Goal: Task Accomplishment & Management: Complete application form

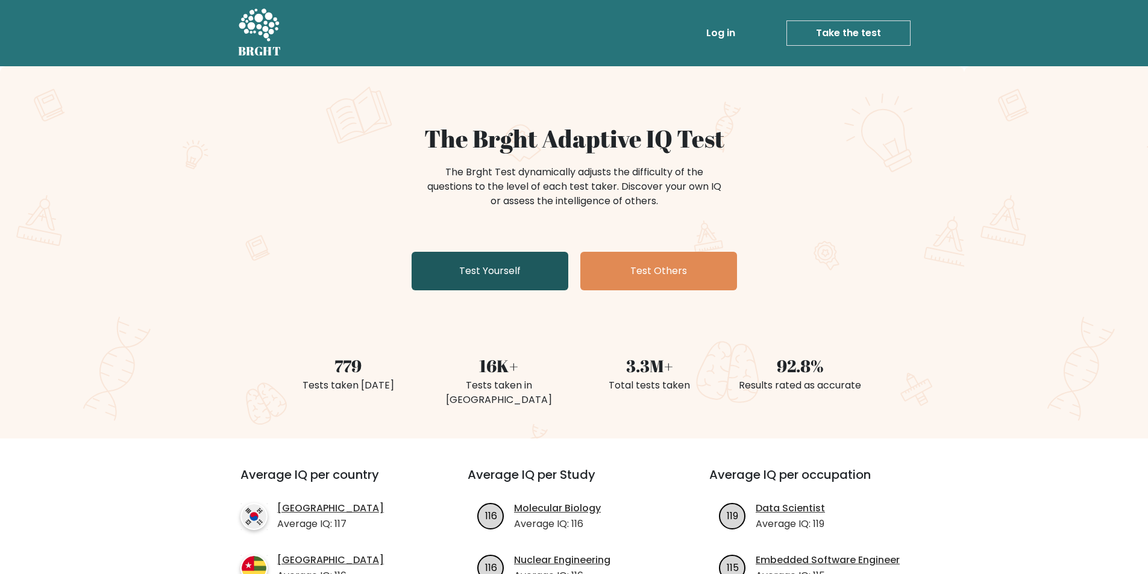
click at [474, 260] on link "Test Yourself" at bounding box center [490, 271] width 157 height 39
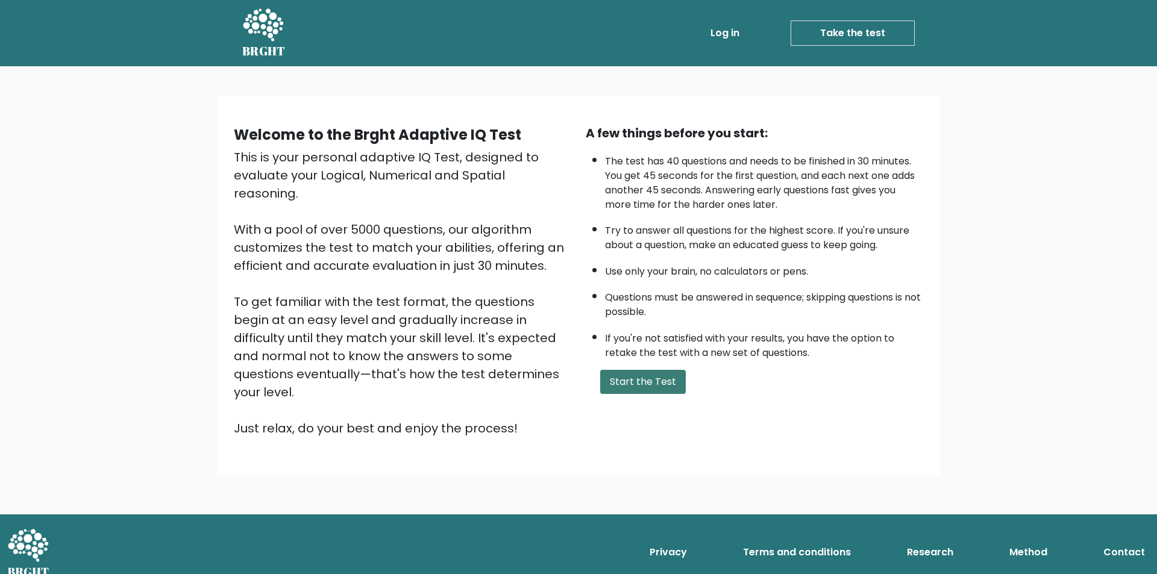
click at [647, 380] on button "Start the Test" at bounding box center [643, 382] width 86 height 24
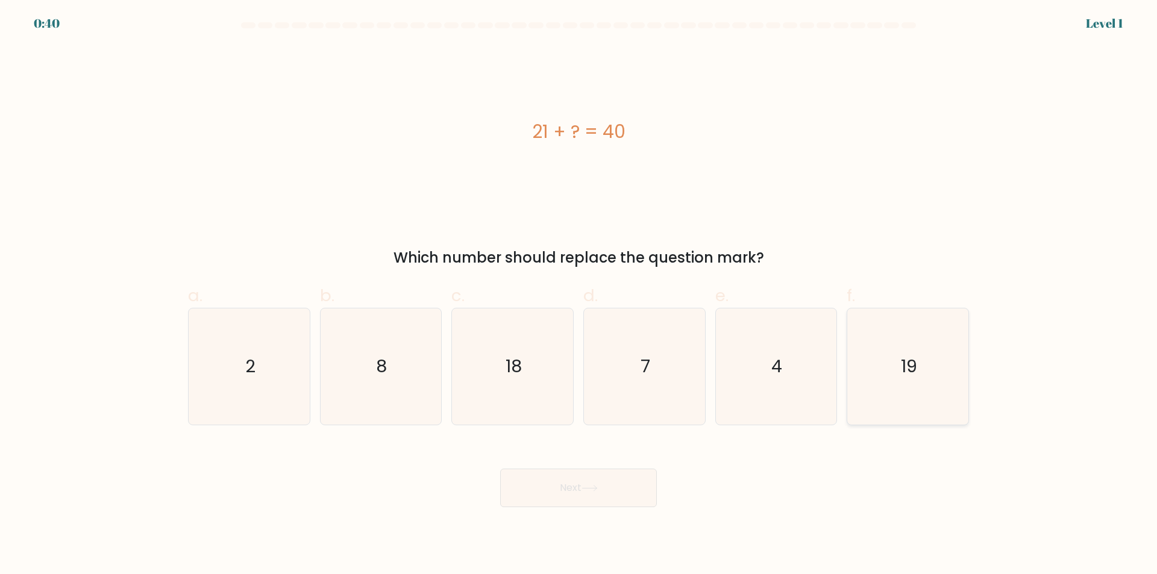
click at [908, 371] on text "19" at bounding box center [909, 367] width 16 height 24
click at [579, 295] on input "f. 19" at bounding box center [579, 291] width 1 height 8
radio input "true"
click at [603, 493] on button "Next" at bounding box center [578, 488] width 157 height 39
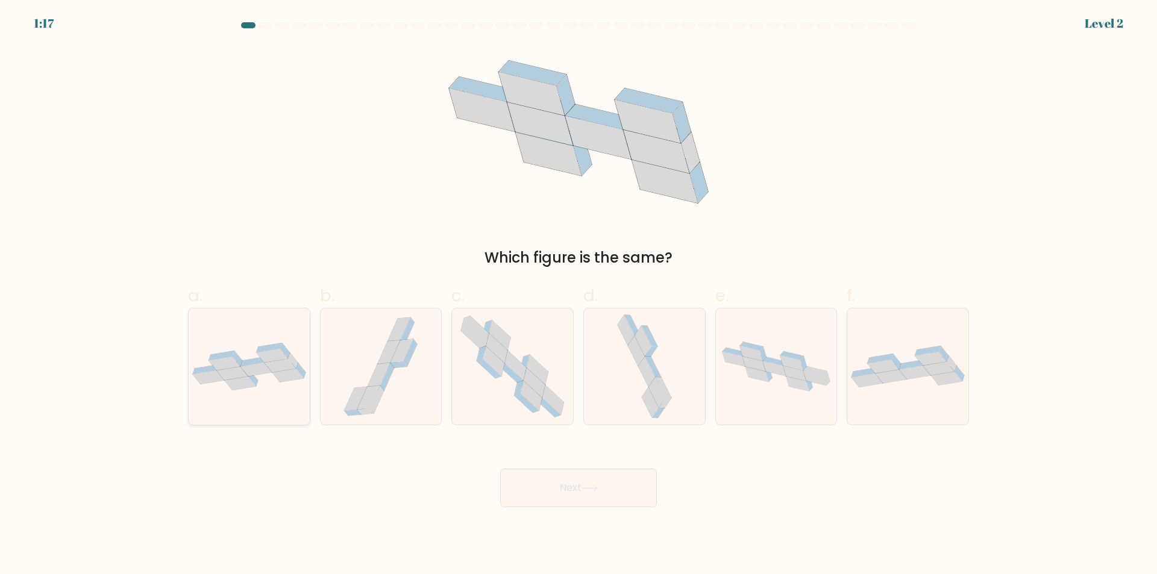
click at [235, 370] on icon at bounding box center [231, 374] width 31 height 14
click at [579, 295] on input "a." at bounding box center [579, 291] width 1 height 8
radio input "true"
click at [598, 506] on button "Next" at bounding box center [578, 488] width 157 height 39
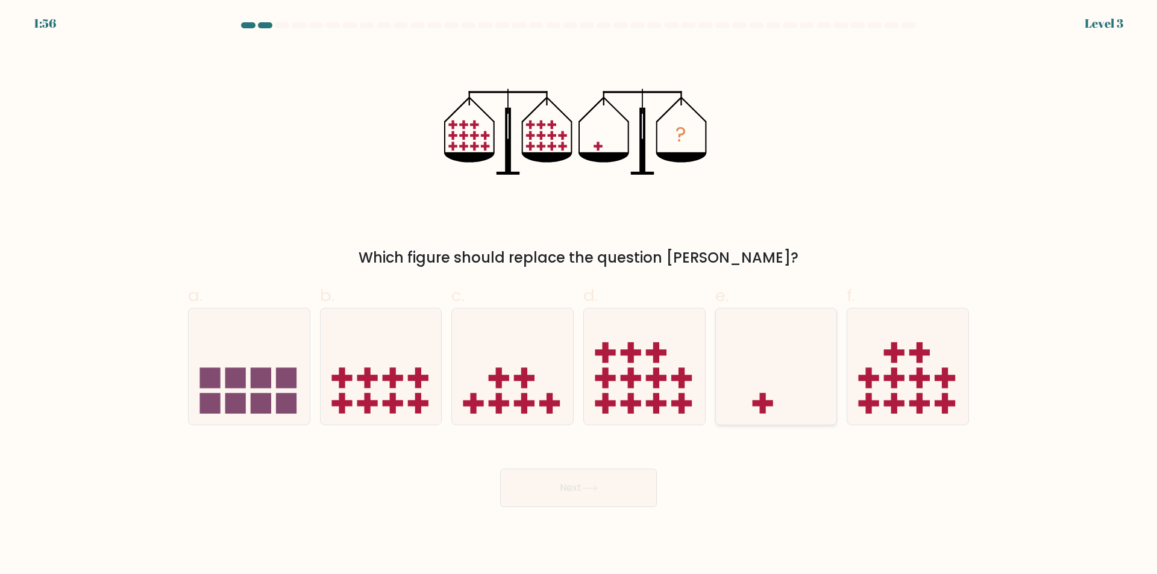
click at [738, 366] on icon at bounding box center [776, 367] width 121 height 100
click at [579, 295] on input "e." at bounding box center [579, 291] width 1 height 8
radio input "true"
click at [612, 485] on button "Next" at bounding box center [578, 488] width 157 height 39
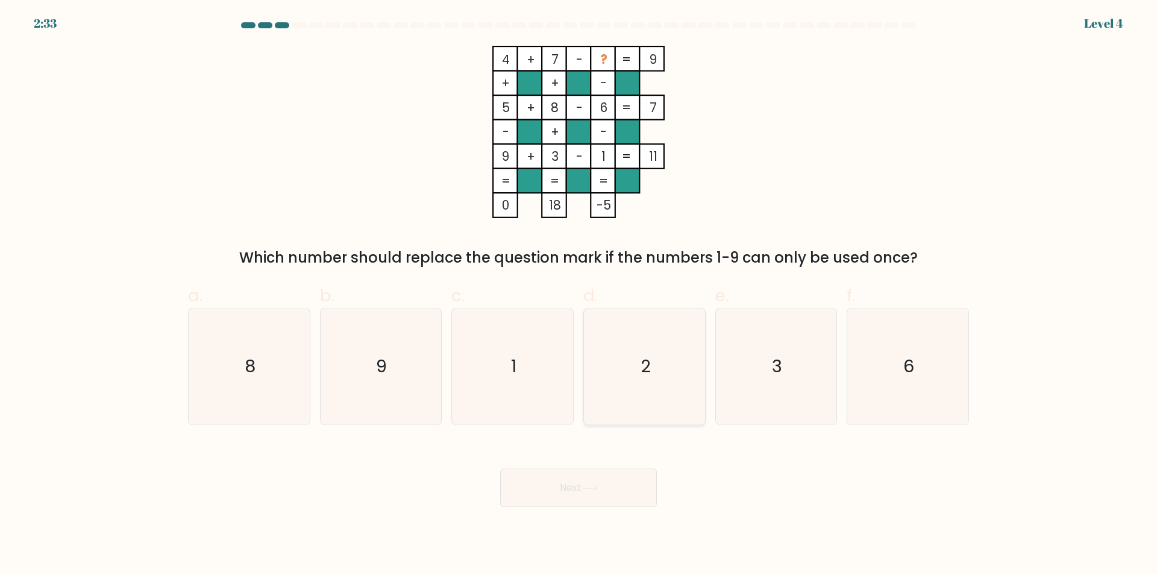
click at [647, 360] on text "2" at bounding box center [646, 367] width 10 height 24
click at [579, 295] on input "d. 2" at bounding box center [579, 291] width 1 height 8
radio input "true"
click at [646, 490] on button "Next" at bounding box center [578, 488] width 157 height 39
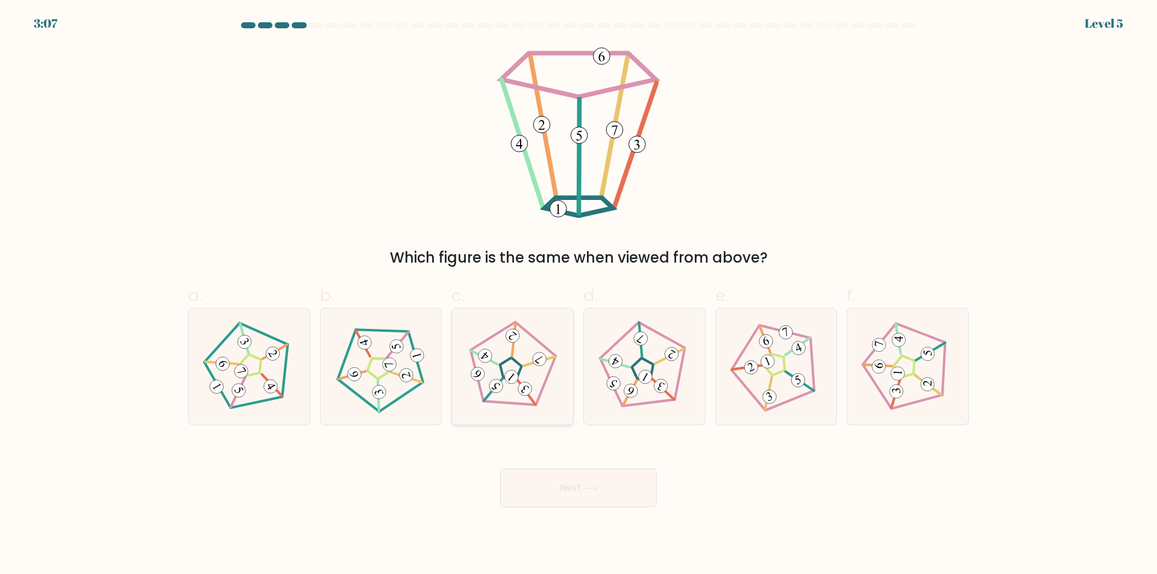
click at [533, 392] on icon at bounding box center [512, 367] width 93 height 93
click at [579, 295] on input "c." at bounding box center [579, 291] width 1 height 8
radio input "true"
click at [595, 485] on icon at bounding box center [590, 488] width 16 height 7
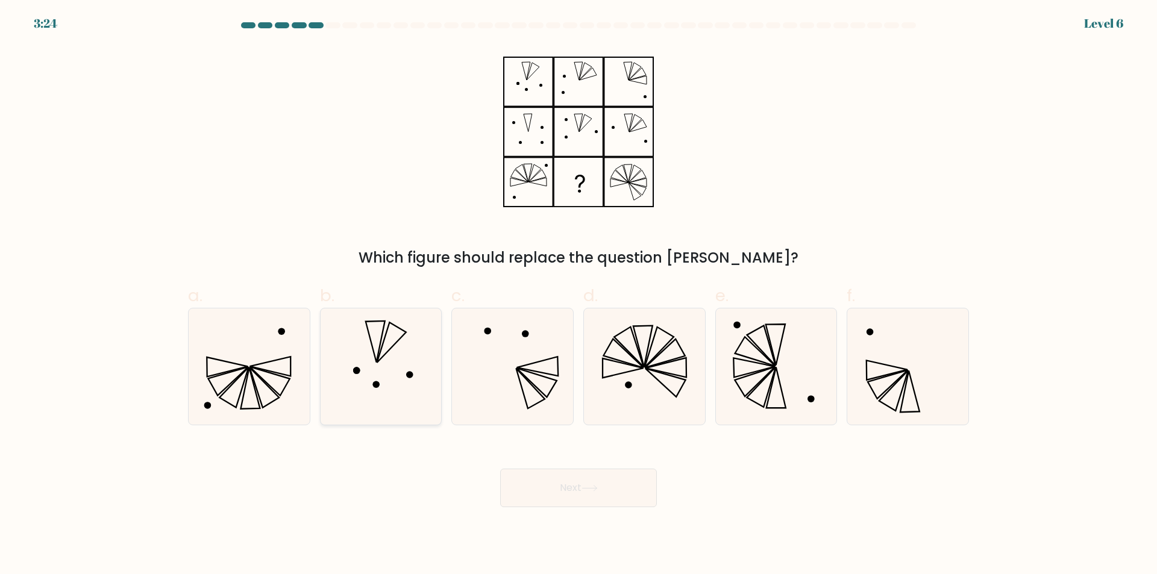
click at [417, 327] on icon at bounding box center [380, 367] width 116 height 116
click at [579, 295] on input "b." at bounding box center [579, 291] width 1 height 8
radio input "true"
click at [541, 468] on div "Next" at bounding box center [579, 473] width 796 height 67
click at [569, 479] on button "Next" at bounding box center [578, 488] width 157 height 39
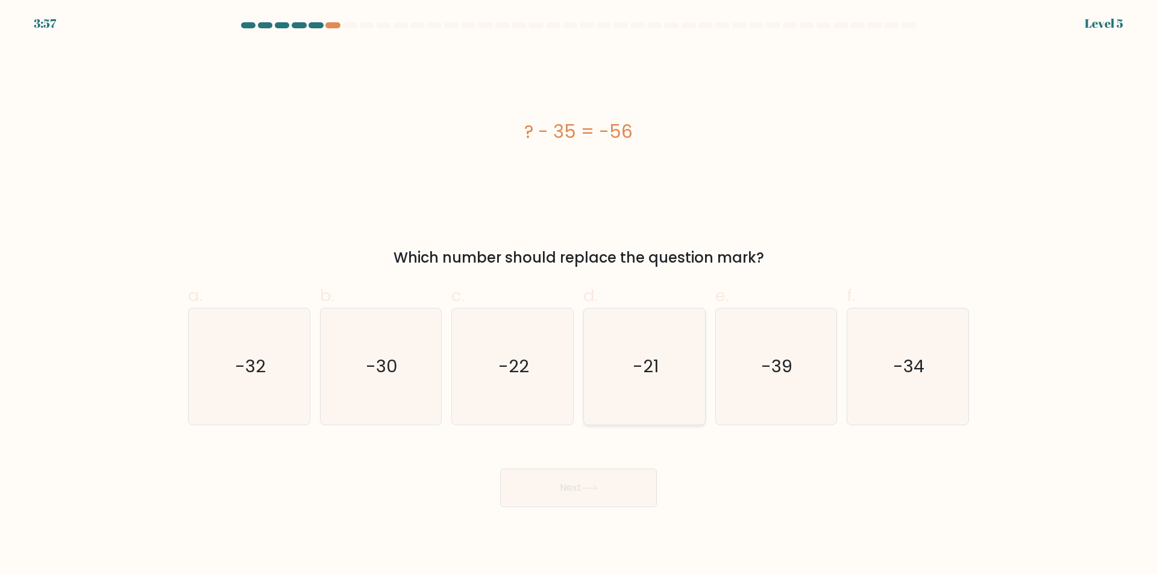
click at [650, 364] on text "-21" at bounding box center [646, 367] width 26 height 24
click at [579, 295] on input "d. -21" at bounding box center [579, 291] width 1 height 8
radio input "true"
click at [589, 491] on icon at bounding box center [590, 488] width 16 height 7
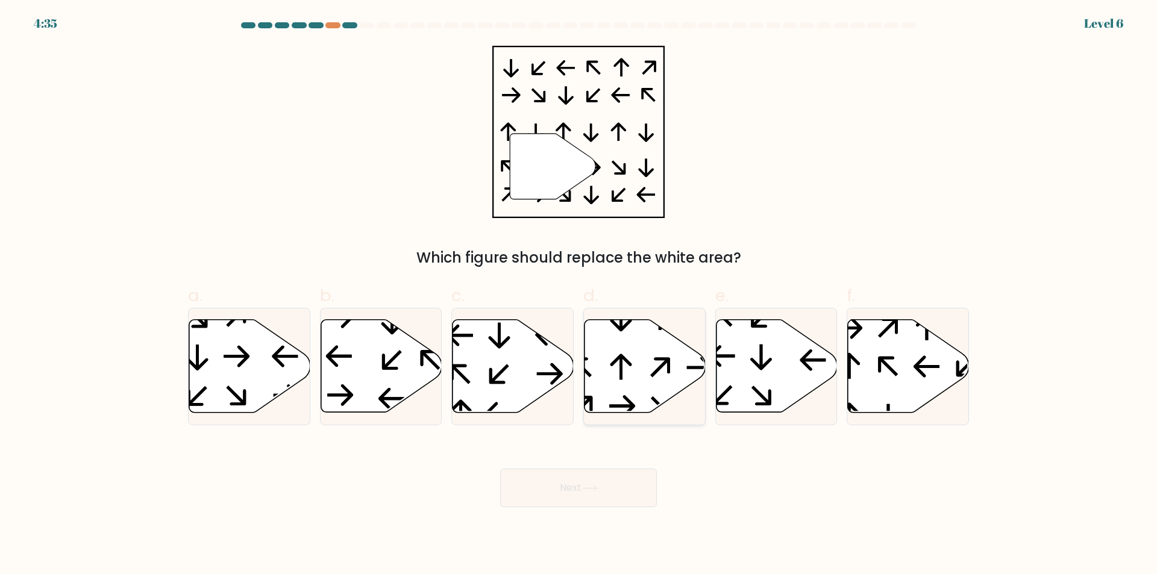
click at [651, 331] on icon at bounding box center [645, 366] width 121 height 93
click at [579, 295] on input "d." at bounding box center [579, 291] width 1 height 8
radio input "true"
click at [610, 495] on button "Next" at bounding box center [578, 488] width 157 height 39
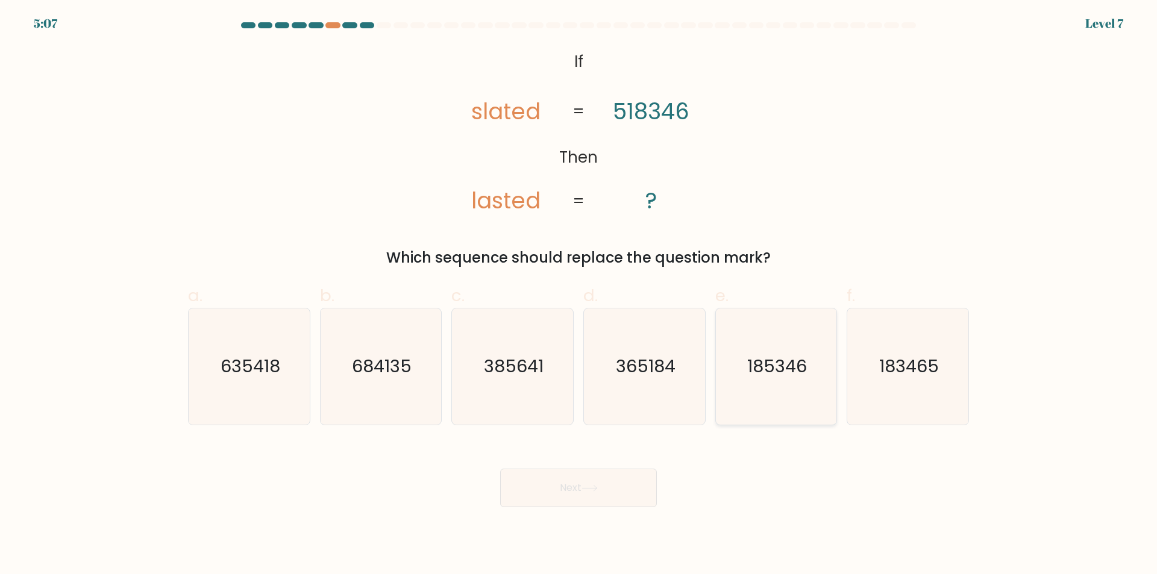
click at [768, 403] on icon "185346" at bounding box center [776, 367] width 116 height 116
click at [579, 295] on input "e. 185346" at bounding box center [579, 291] width 1 height 8
radio input "true"
click at [597, 510] on body "5:06 Level 7 If" at bounding box center [578, 287] width 1157 height 574
click at [607, 489] on button "Next" at bounding box center [578, 488] width 157 height 39
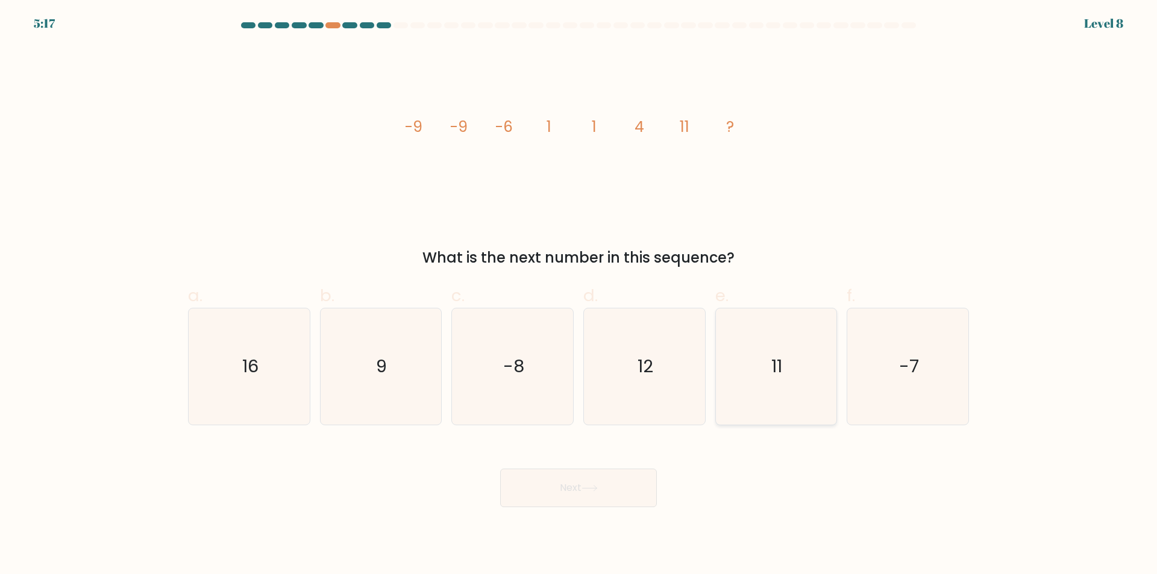
click at [763, 337] on icon "11" at bounding box center [776, 367] width 116 height 116
click at [579, 295] on input "e. 11" at bounding box center [579, 291] width 1 height 8
radio input "true"
click at [589, 481] on button "Next" at bounding box center [578, 488] width 157 height 39
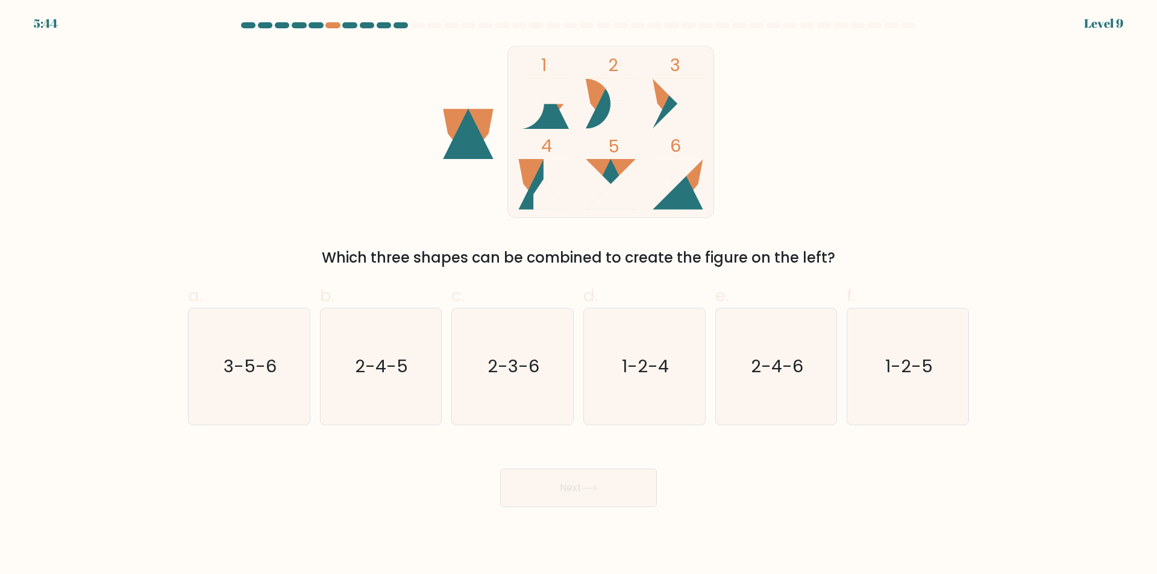
drag, startPoint x: 551, startPoint y: 222, endPoint x: 785, endPoint y: 254, distance: 236.0
drag, startPoint x: 785, startPoint y: 254, endPoint x: 617, endPoint y: 248, distance: 168.3
click at [617, 248] on div "Which three shapes can be combined to create the figure on the left?" at bounding box center [578, 258] width 767 height 22
click at [256, 367] on text "3-5-6" at bounding box center [250, 367] width 53 height 24
click at [579, 295] on input "a. 3-5-6" at bounding box center [579, 291] width 1 height 8
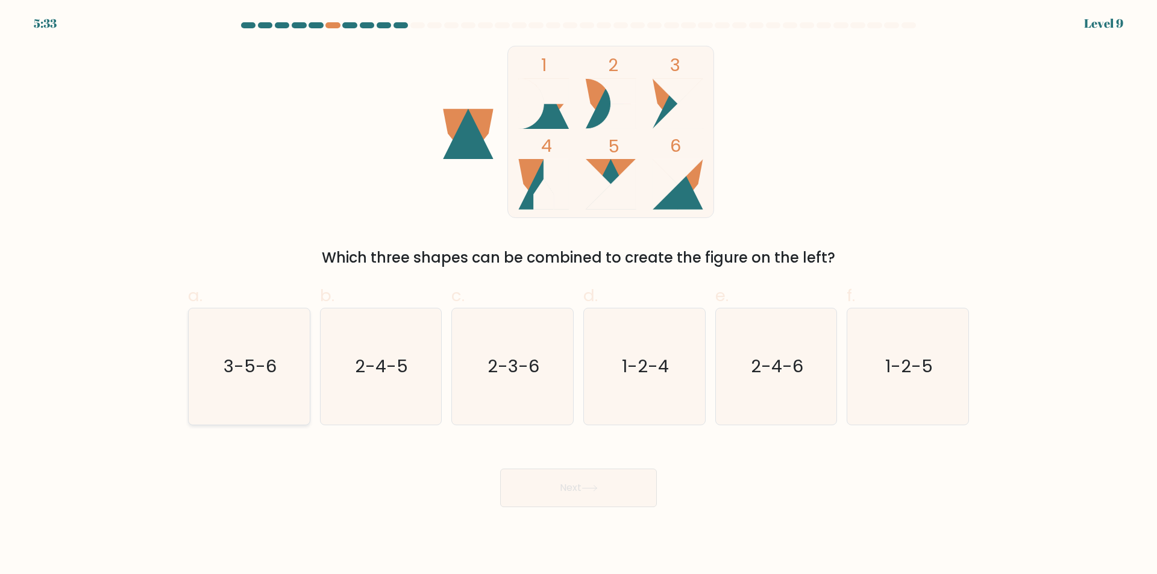
radio input "true"
click at [578, 497] on button "Next" at bounding box center [578, 488] width 157 height 39
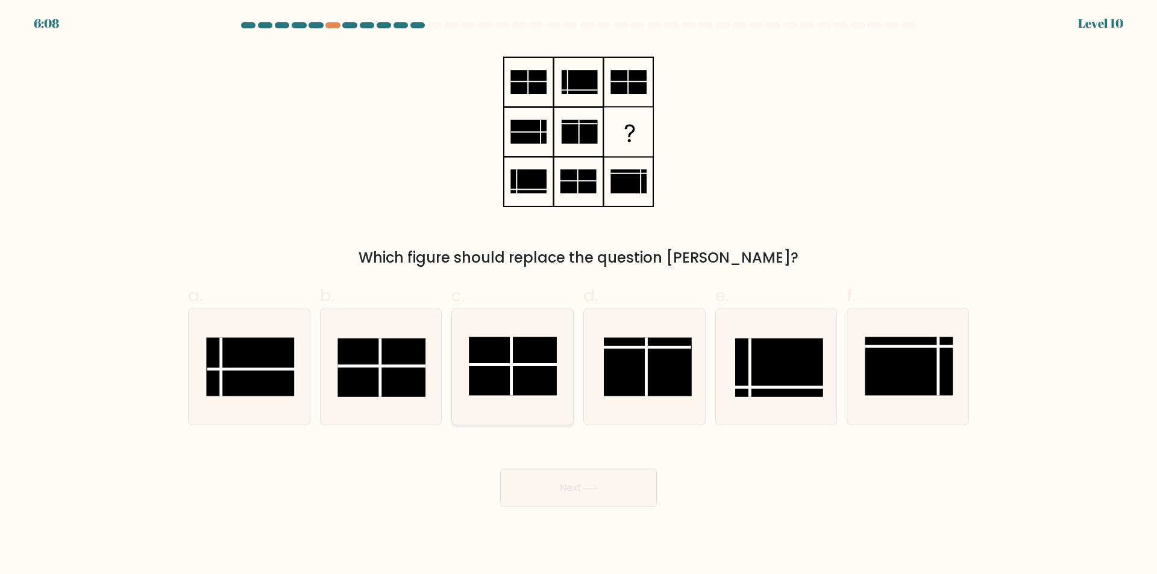
click at [517, 354] on rect at bounding box center [513, 366] width 88 height 58
click at [579, 295] on input "c." at bounding box center [579, 291] width 1 height 8
radio input "true"
click at [607, 493] on button "Next" at bounding box center [578, 488] width 157 height 39
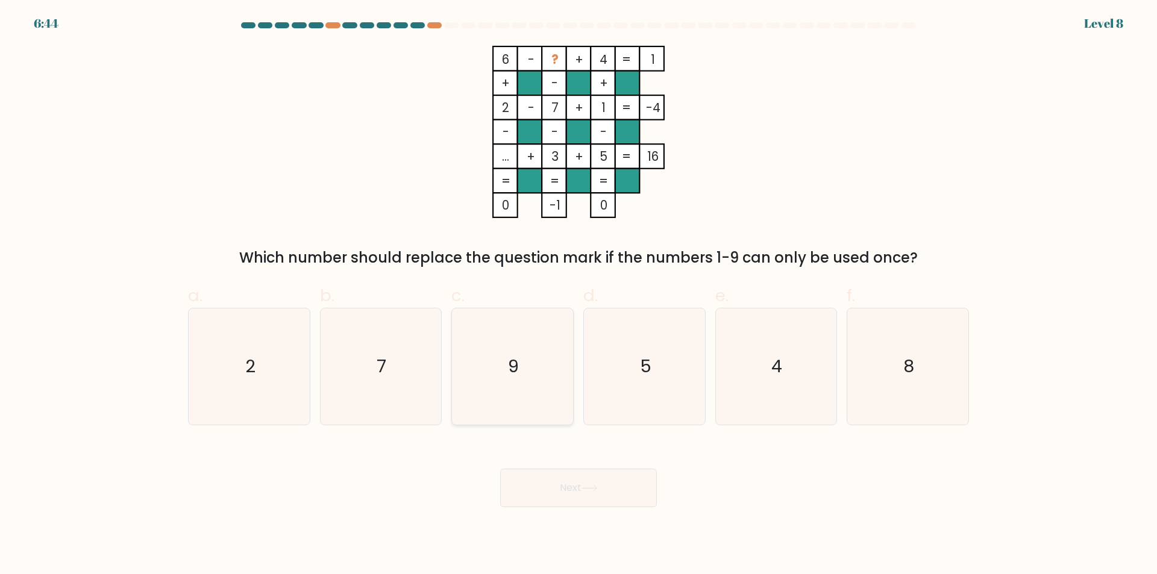
click at [485, 353] on icon "9" at bounding box center [512, 367] width 116 height 116
click at [579, 295] on input "c. 9" at bounding box center [579, 291] width 1 height 8
radio input "true"
click at [594, 491] on icon at bounding box center [590, 488] width 16 height 7
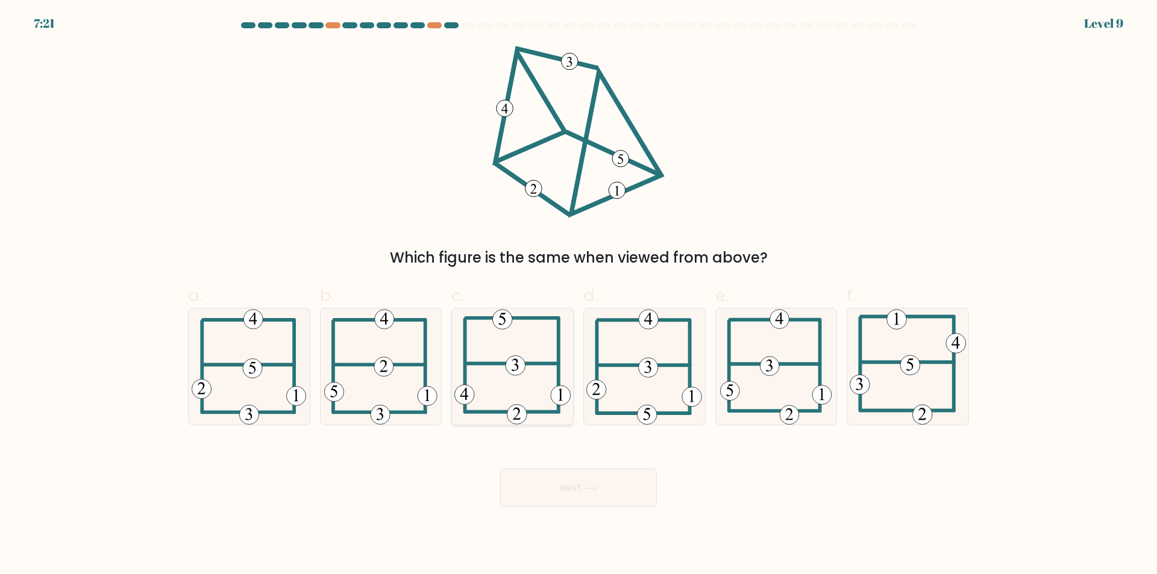
click at [516, 368] on 473 at bounding box center [516, 366] width 20 height 20
click at [579, 295] on input "c." at bounding box center [579, 291] width 1 height 8
radio input "true"
click at [591, 483] on button "Next" at bounding box center [578, 488] width 157 height 39
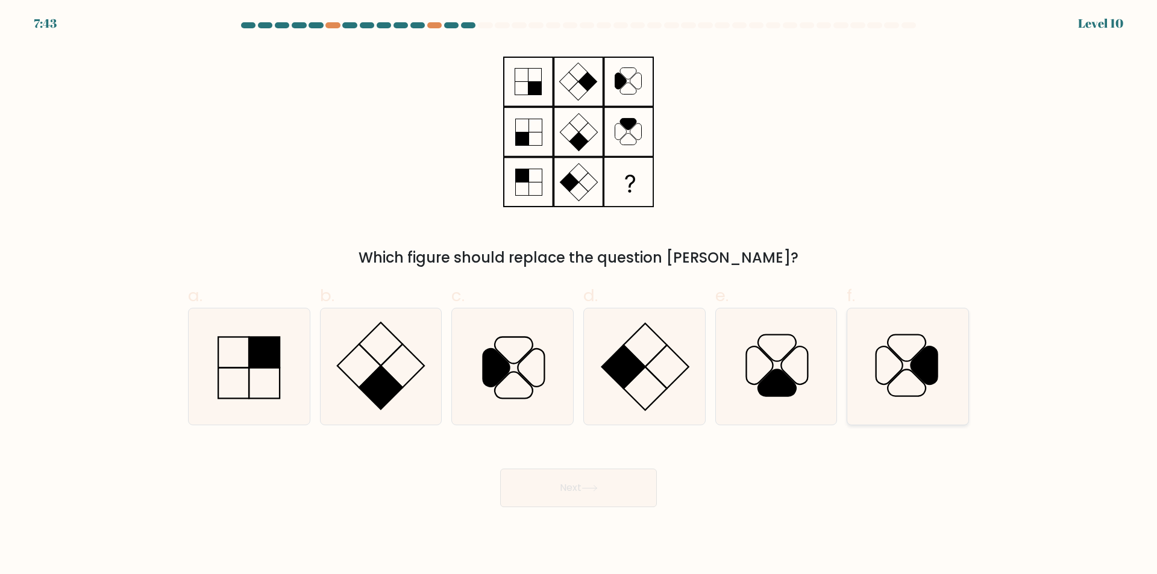
click at [895, 377] on icon at bounding box center [889, 366] width 27 height 38
click at [579, 295] on input "f." at bounding box center [579, 291] width 1 height 8
radio input "true"
click at [635, 477] on button "Next" at bounding box center [578, 488] width 157 height 39
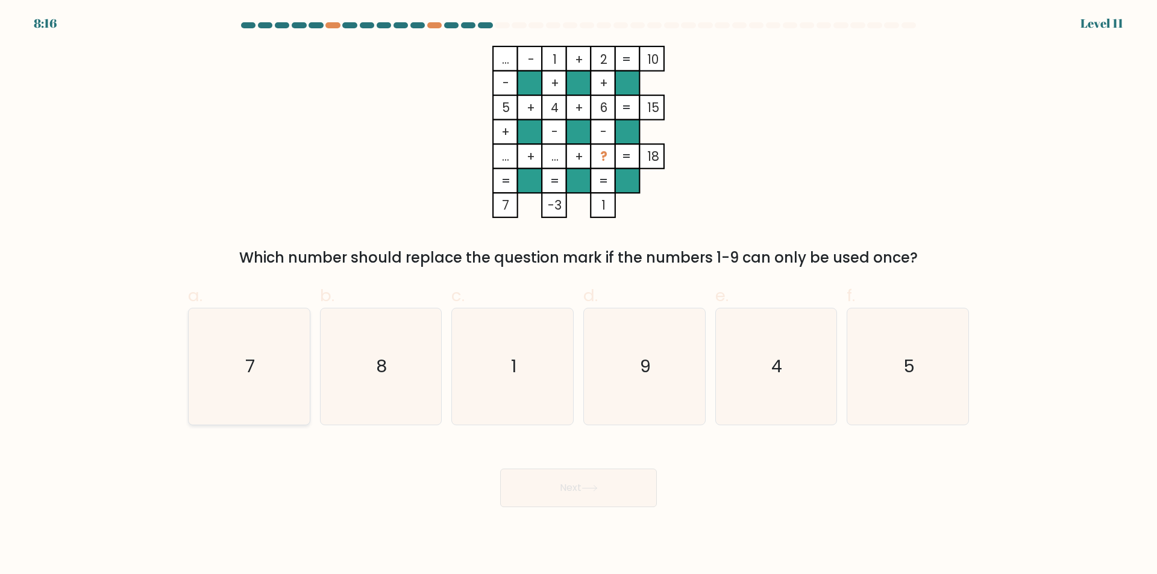
click at [236, 354] on icon "7" at bounding box center [249, 367] width 116 height 116
click at [579, 295] on input "a. 7" at bounding box center [579, 291] width 1 height 8
radio input "true"
click at [625, 488] on button "Next" at bounding box center [578, 488] width 157 height 39
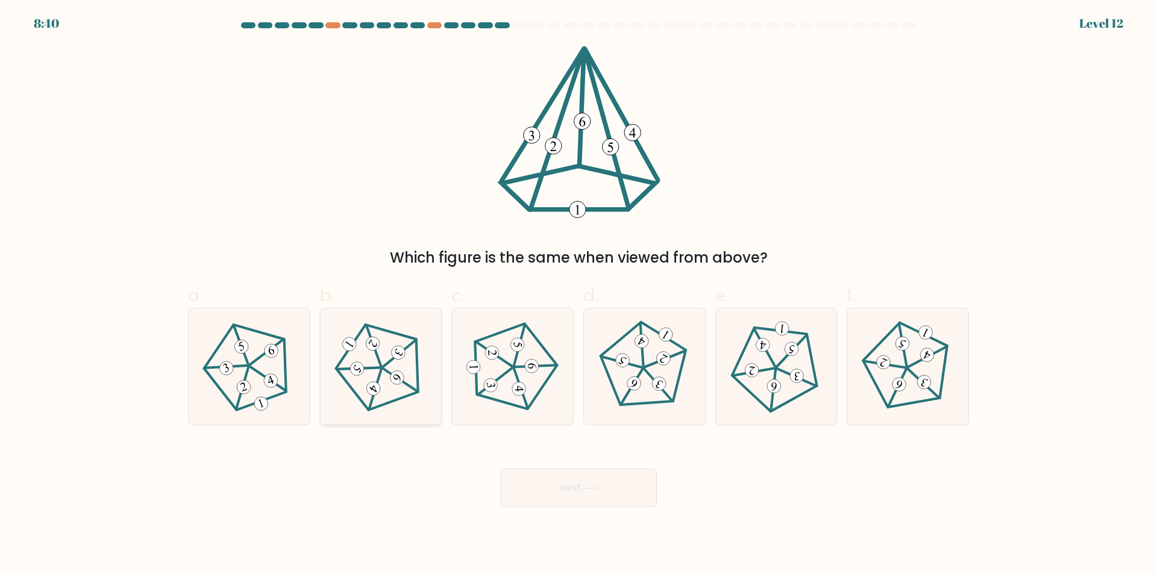
click at [391, 367] on icon at bounding box center [380, 367] width 93 height 93
click at [579, 295] on input "b." at bounding box center [579, 291] width 1 height 8
radio input "true"
click at [605, 458] on div "Next" at bounding box center [579, 473] width 796 height 67
click at [582, 486] on button "Next" at bounding box center [578, 488] width 157 height 39
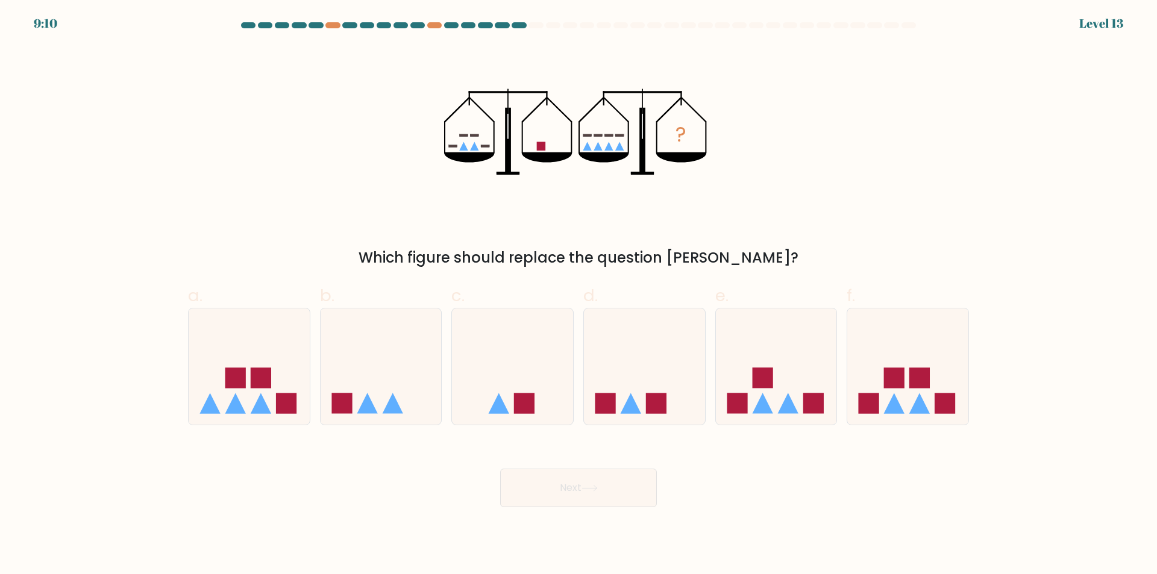
drag, startPoint x: 349, startPoint y: 388, endPoint x: 543, endPoint y: 456, distance: 205.7
click at [351, 388] on icon at bounding box center [381, 367] width 121 height 100
click at [579, 295] on input "b." at bounding box center [579, 291] width 1 height 8
radio input "true"
click at [632, 496] on button "Next" at bounding box center [578, 488] width 157 height 39
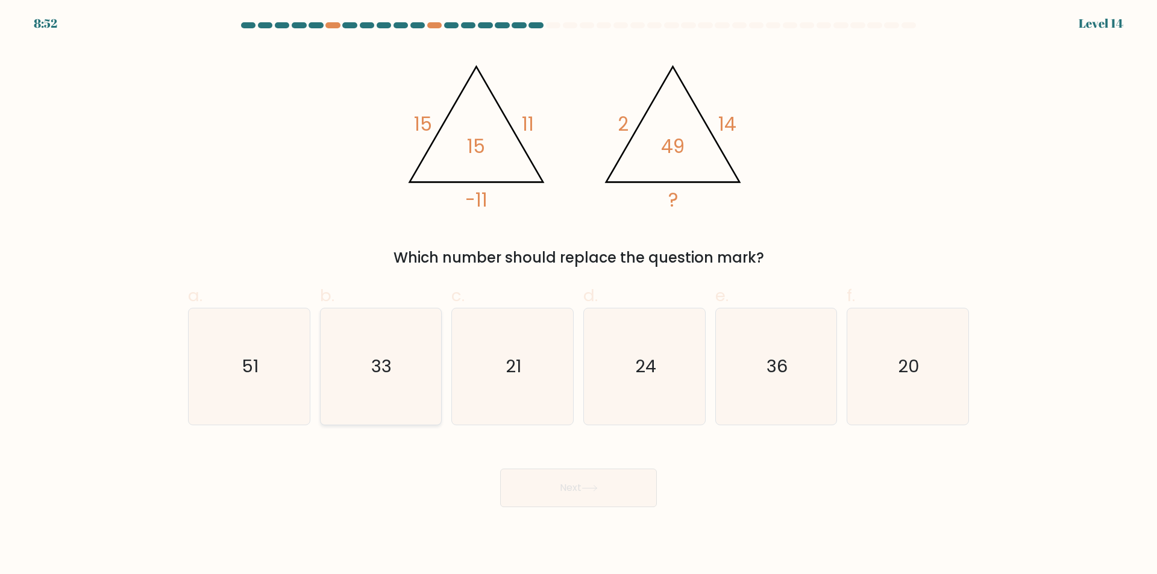
click at [416, 312] on icon "33" at bounding box center [380, 367] width 116 height 116
click at [579, 295] on input "b. 33" at bounding box center [579, 291] width 1 height 8
radio input "true"
click at [613, 479] on button "Next" at bounding box center [578, 488] width 157 height 39
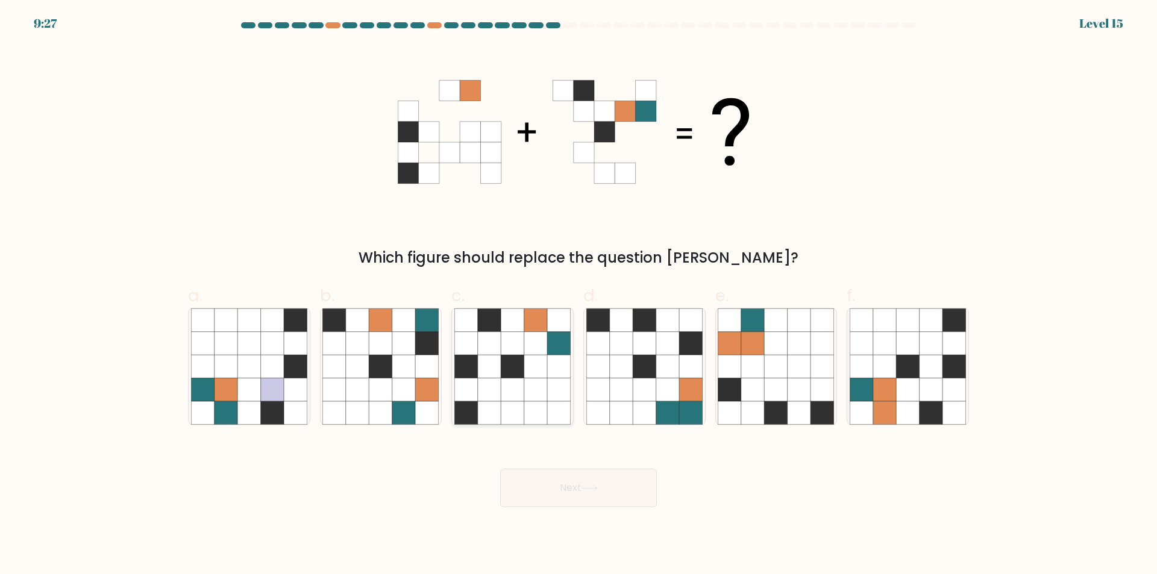
click at [517, 368] on icon at bounding box center [512, 366] width 23 height 23
click at [579, 295] on input "c." at bounding box center [579, 291] width 1 height 8
radio input "true"
click at [684, 368] on icon at bounding box center [690, 366] width 23 height 23
click at [579, 295] on input "d." at bounding box center [579, 291] width 1 height 8
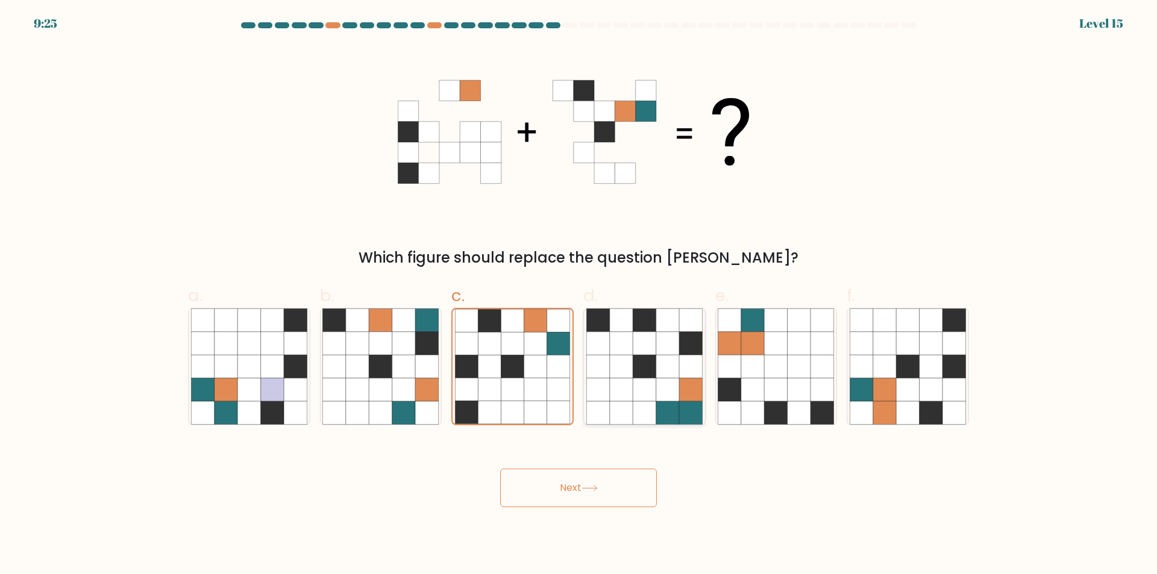
radio input "true"
click at [483, 360] on icon at bounding box center [489, 366] width 23 height 23
click at [579, 295] on input "c." at bounding box center [579, 291] width 1 height 8
radio input "true"
click at [582, 481] on button "Next" at bounding box center [578, 488] width 157 height 39
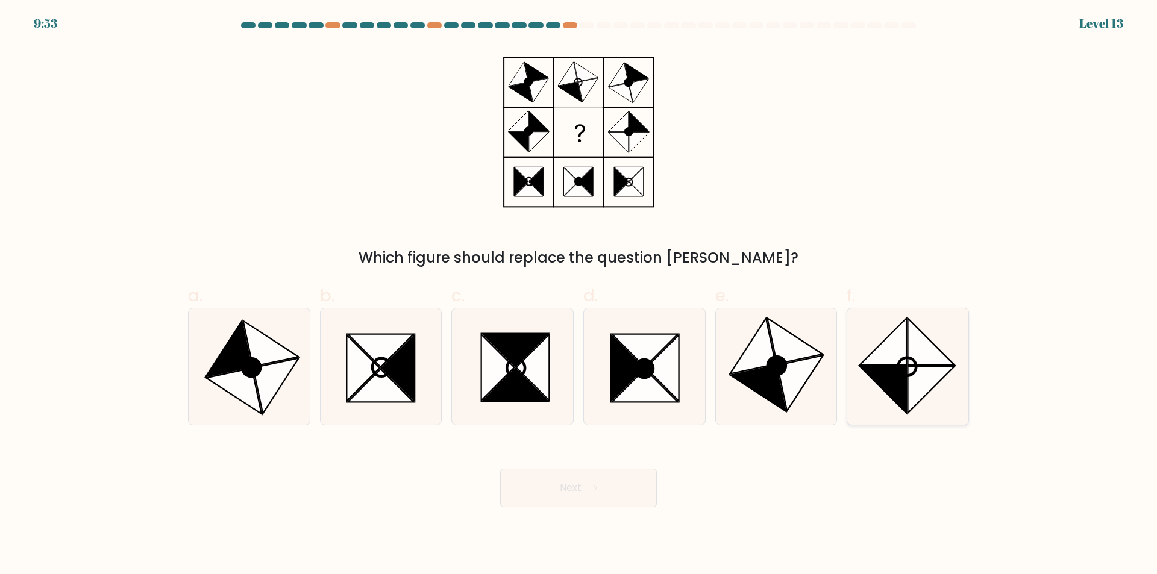
click at [882, 383] on icon at bounding box center [883, 389] width 46 height 46
click at [579, 295] on input "f." at bounding box center [579, 291] width 1 height 8
radio input "true"
click at [772, 391] on icon at bounding box center [757, 389] width 55 height 46
click at [579, 295] on input "e." at bounding box center [579, 291] width 1 height 8
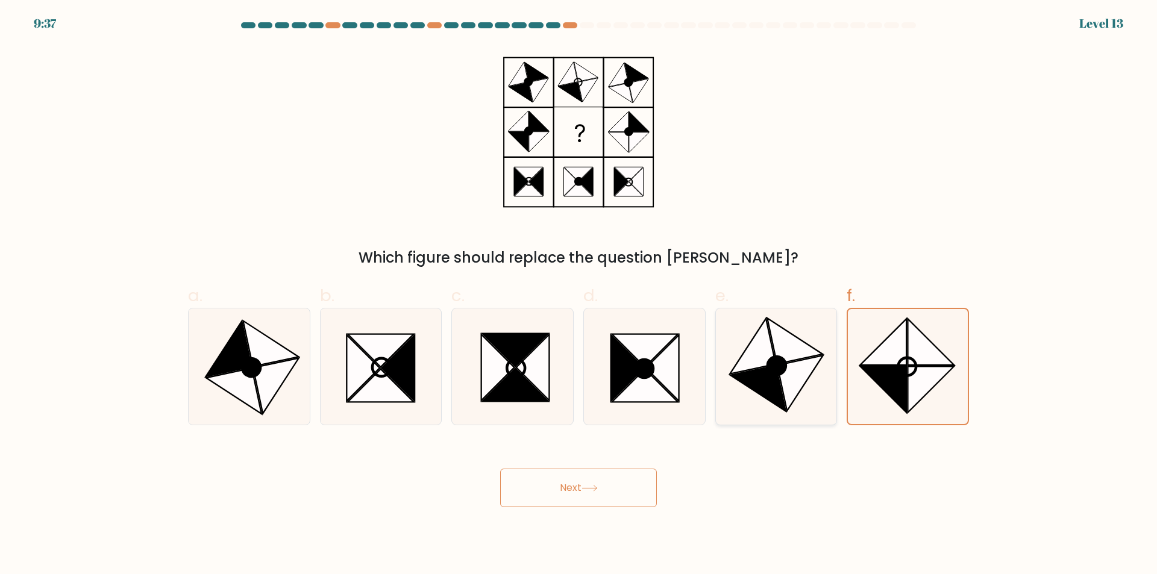
radio input "true"
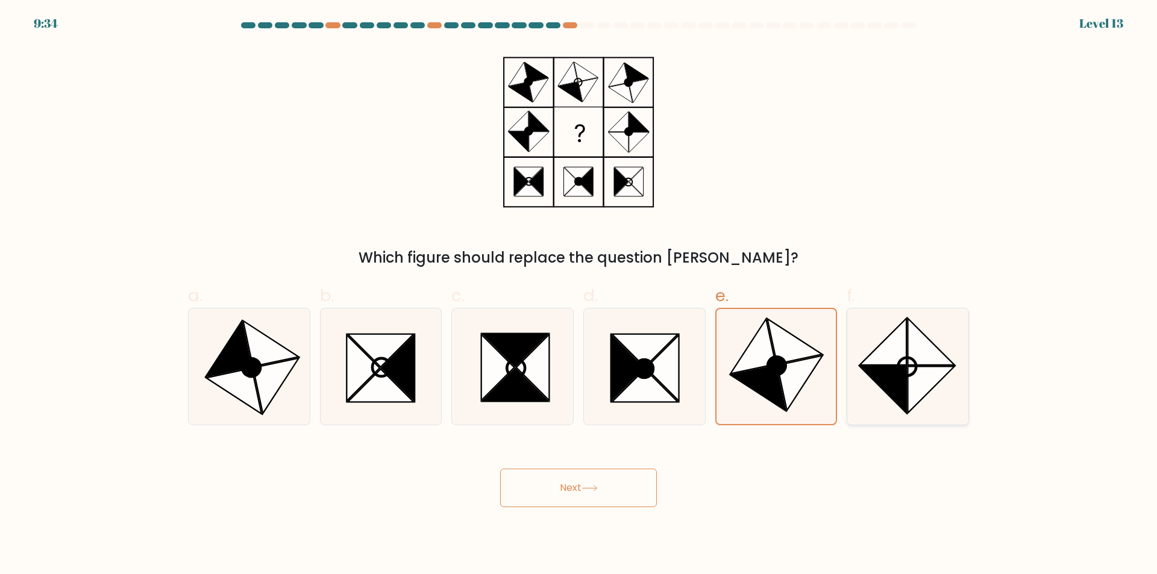
click at [935, 371] on icon at bounding box center [931, 389] width 46 height 46
click at [579, 295] on input "f." at bounding box center [579, 291] width 1 height 8
radio input "true"
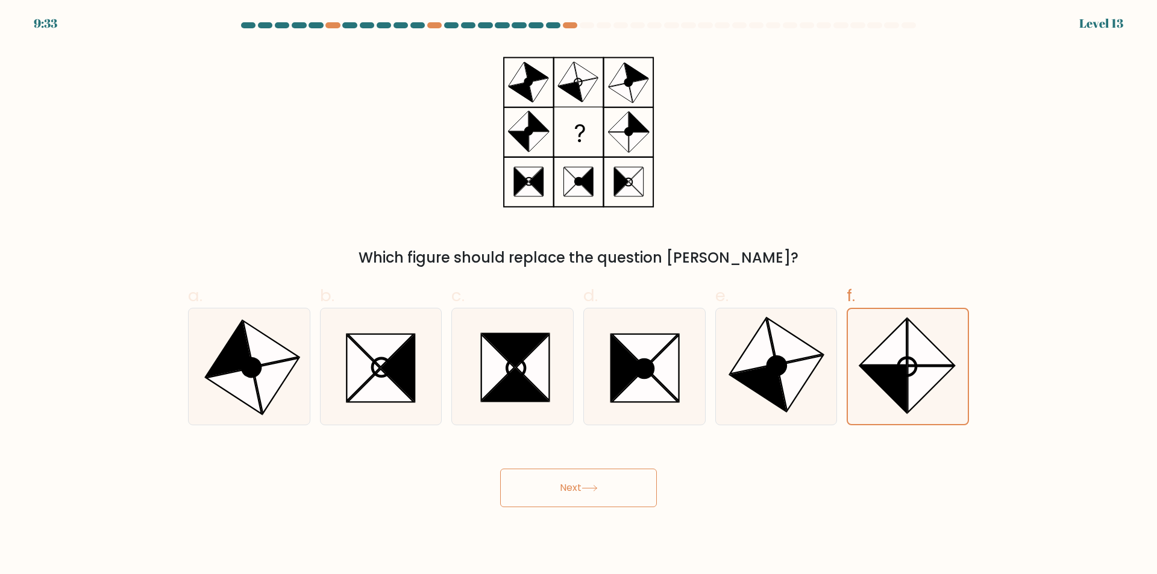
click at [606, 486] on button "Next" at bounding box center [578, 488] width 157 height 39
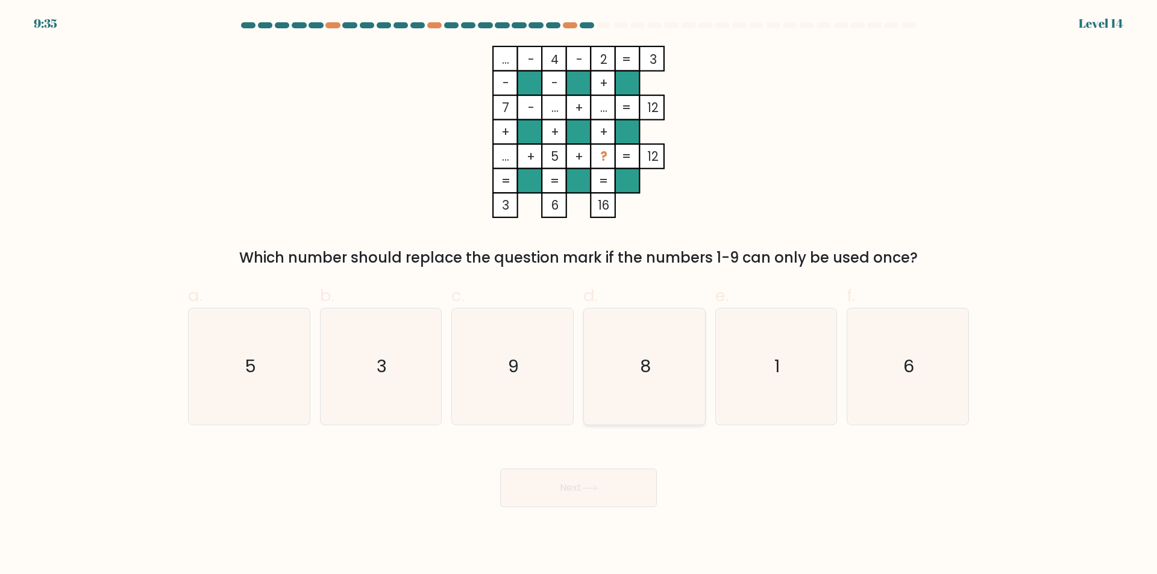
click at [606, 353] on icon "8" at bounding box center [644, 367] width 116 height 116
click at [579, 295] on input "d. 8" at bounding box center [579, 291] width 1 height 8
radio input "true"
click at [888, 375] on icon "6" at bounding box center [908, 367] width 116 height 116
click at [579, 295] on input "f. 6" at bounding box center [579, 291] width 1 height 8
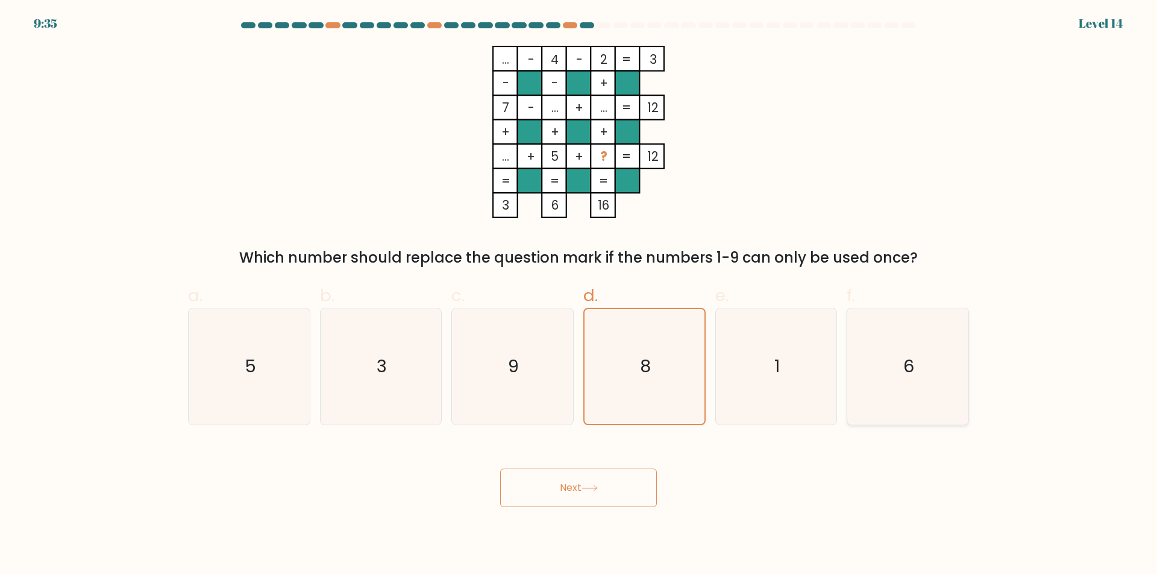
radio input "true"
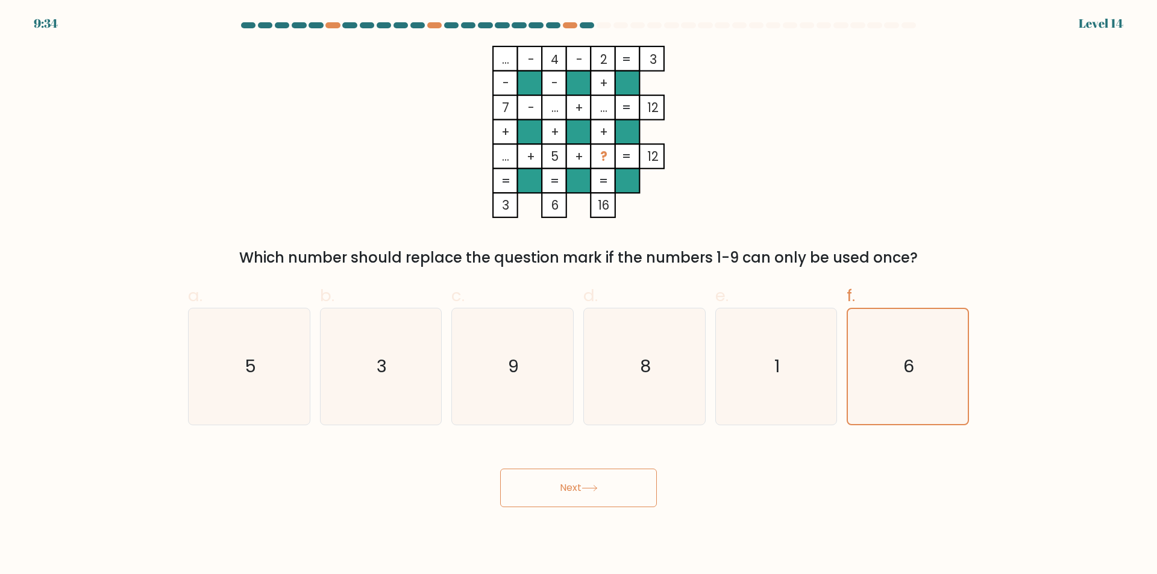
click at [608, 474] on button "Next" at bounding box center [578, 488] width 157 height 39
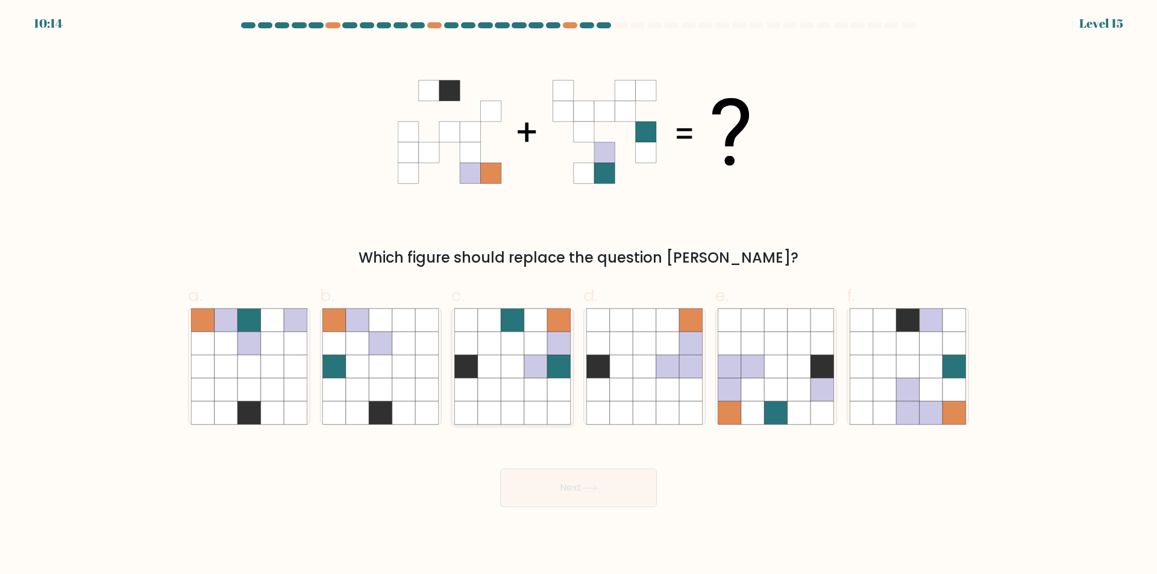
click at [483, 369] on icon at bounding box center [489, 366] width 23 height 23
click at [579, 295] on input "c." at bounding box center [579, 291] width 1 height 8
radio input "true"
click at [917, 356] on icon at bounding box center [907, 366] width 23 height 23
click at [579, 295] on input "f." at bounding box center [579, 291] width 1 height 8
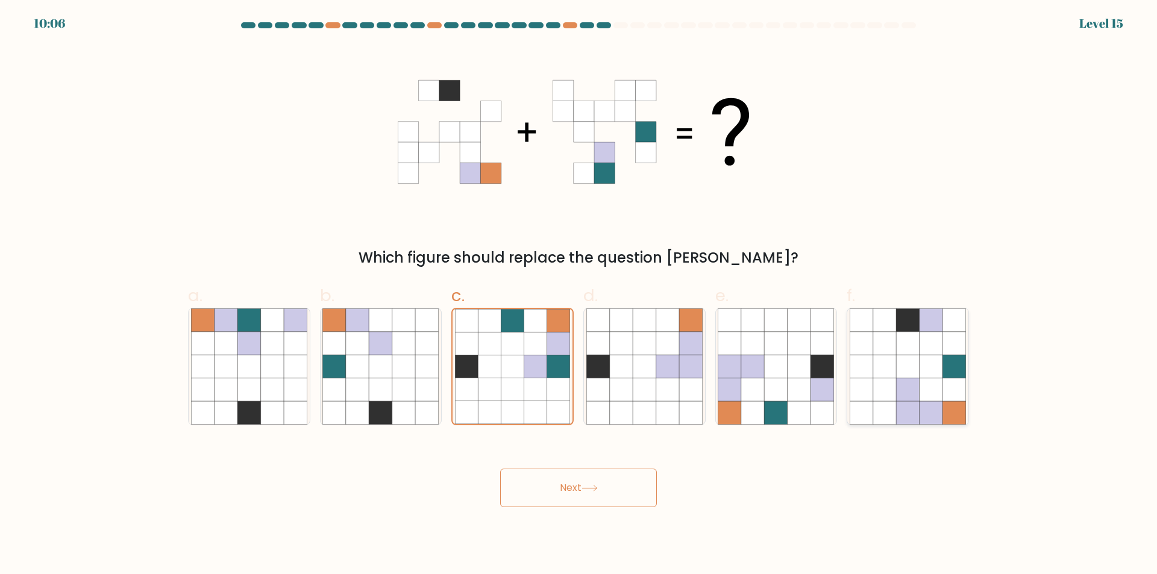
radio input "true"
drag, startPoint x: 544, startPoint y: 507, endPoint x: 554, endPoint y: 504, distance: 9.9
click at [545, 507] on button "Next" at bounding box center [578, 488] width 157 height 39
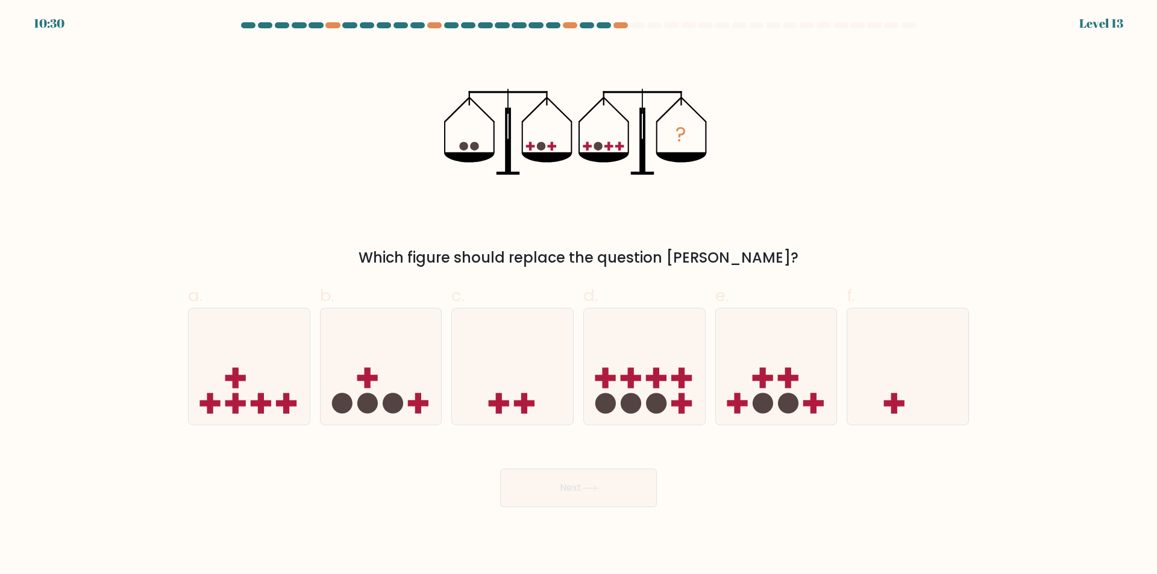
click at [550, 144] on icon "?" at bounding box center [578, 132] width 269 height 172
drag, startPoint x: 284, startPoint y: 389, endPoint x: 293, endPoint y: 388, distance: 9.1
click at [284, 389] on icon at bounding box center [249, 367] width 121 height 100
click at [579, 295] on input "a." at bounding box center [579, 291] width 1 height 8
radio input "true"
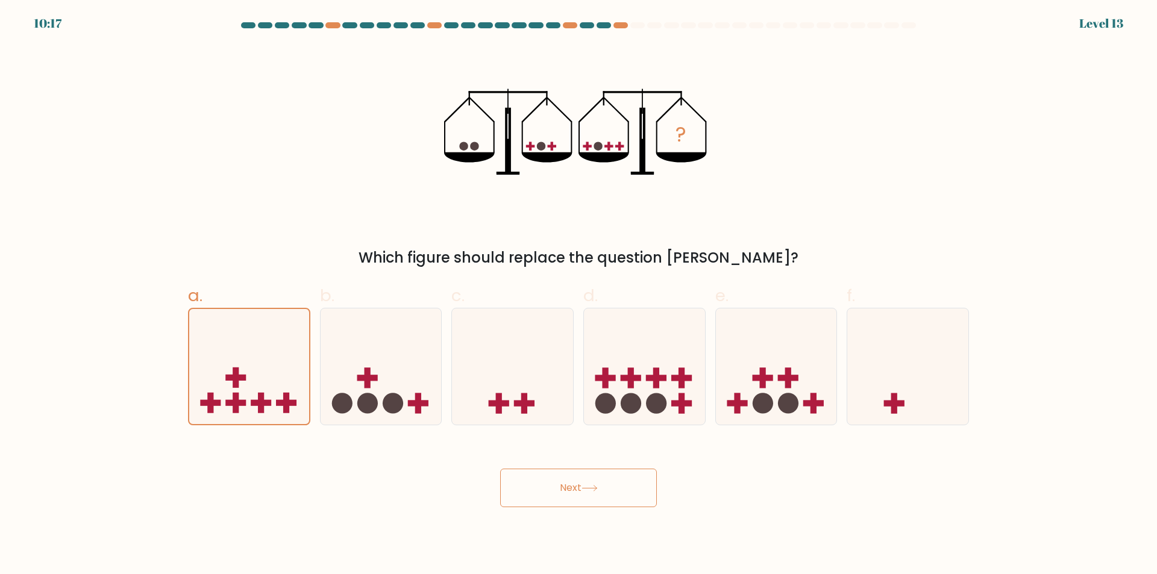
click at [602, 498] on button "Next" at bounding box center [578, 488] width 157 height 39
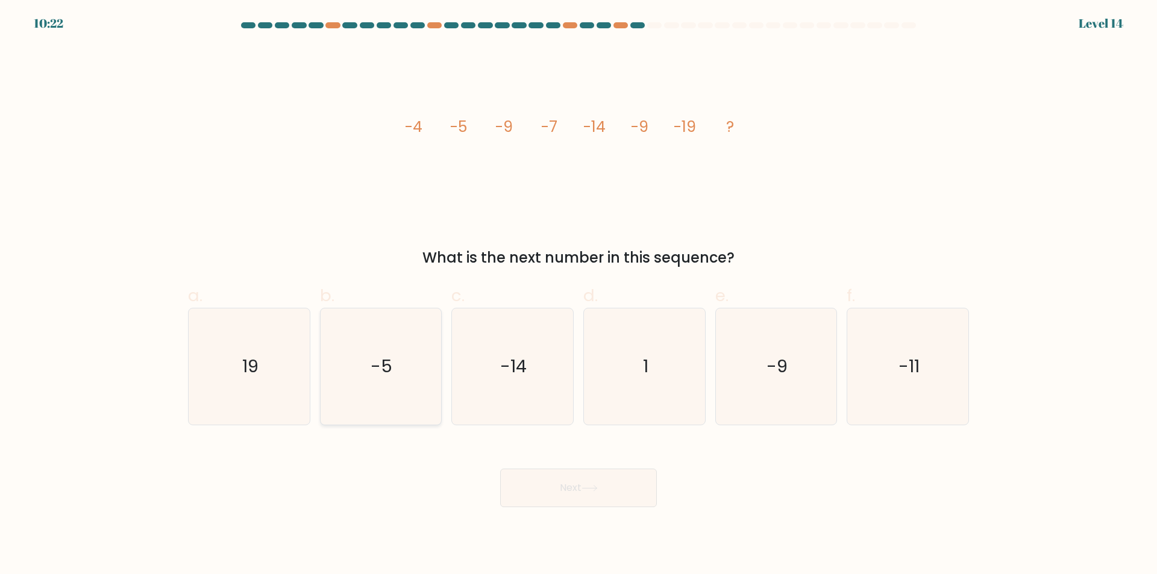
click at [389, 351] on icon "-5" at bounding box center [380, 367] width 116 height 116
click at [579, 295] on input "b. -5" at bounding box center [579, 291] width 1 height 8
radio input "true"
click at [548, 466] on div "Next" at bounding box center [579, 473] width 796 height 67
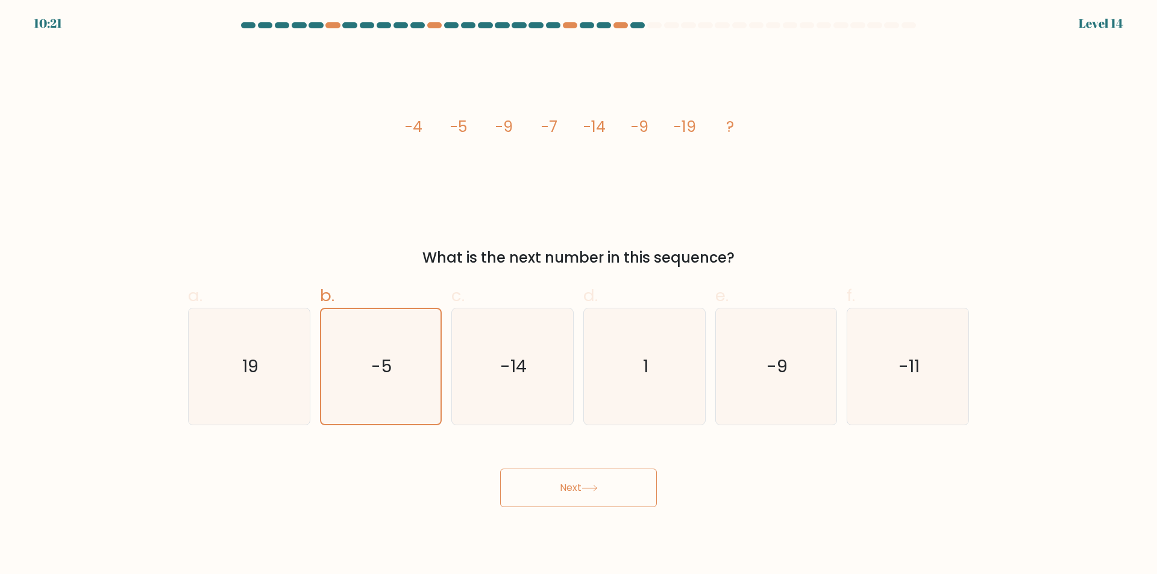
click at [548, 466] on div "Next" at bounding box center [579, 473] width 796 height 67
click at [555, 469] on button "Next" at bounding box center [578, 488] width 157 height 39
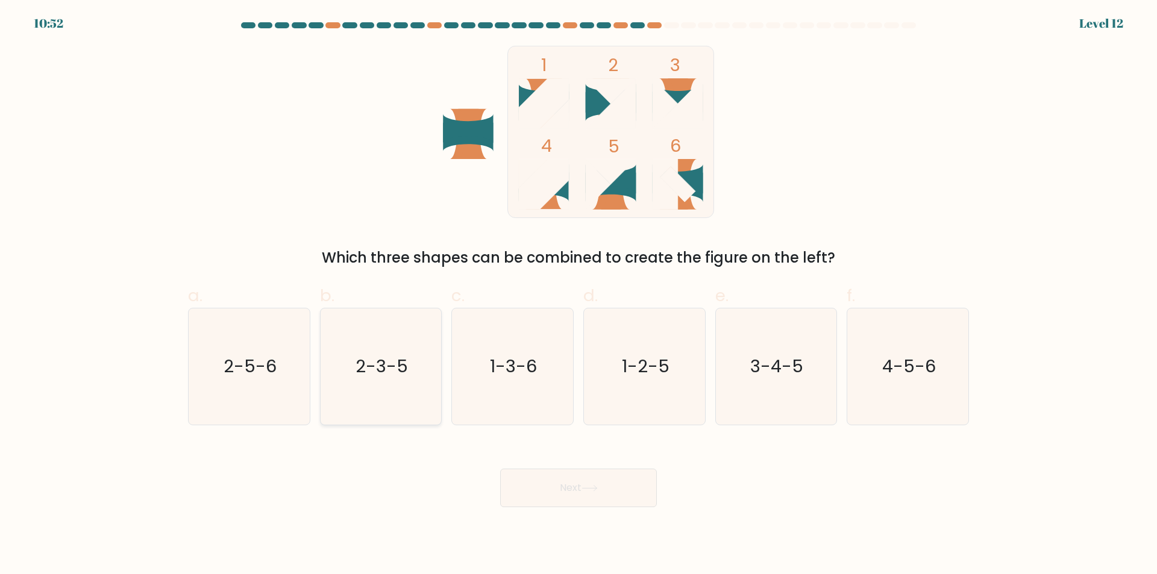
click at [422, 415] on icon "2-3-5" at bounding box center [380, 367] width 116 height 116
click at [579, 295] on input "b. 2-3-5" at bounding box center [579, 291] width 1 height 8
radio input "true"
click at [616, 496] on button "Next" at bounding box center [578, 488] width 157 height 39
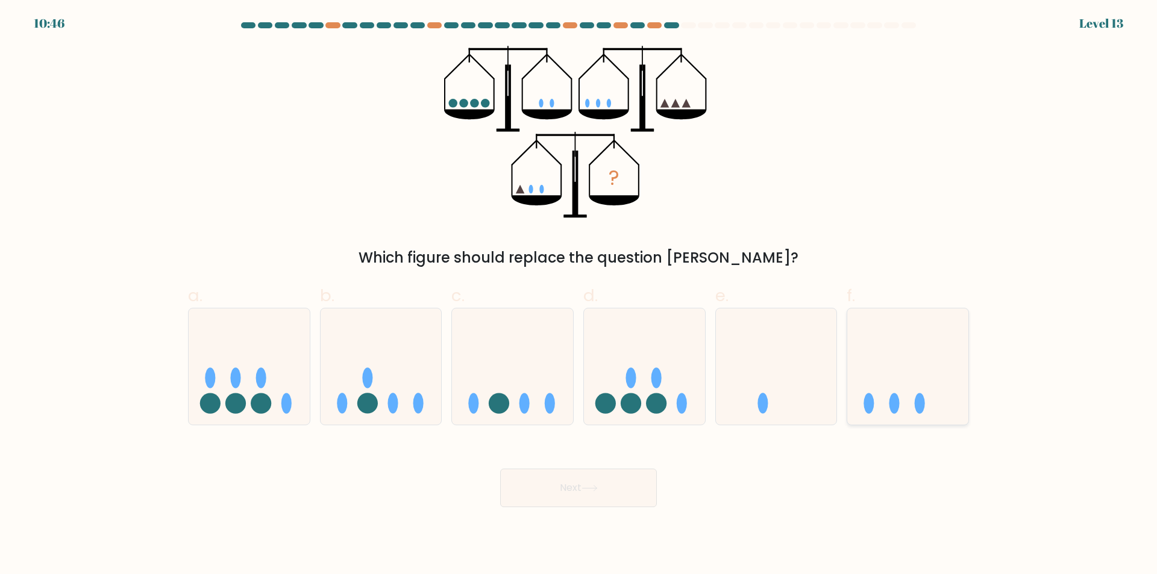
click at [934, 413] on icon at bounding box center [907, 367] width 121 height 100
click at [579, 295] on input "f." at bounding box center [579, 291] width 1 height 8
radio input "true"
click at [599, 469] on button "Next" at bounding box center [578, 488] width 157 height 39
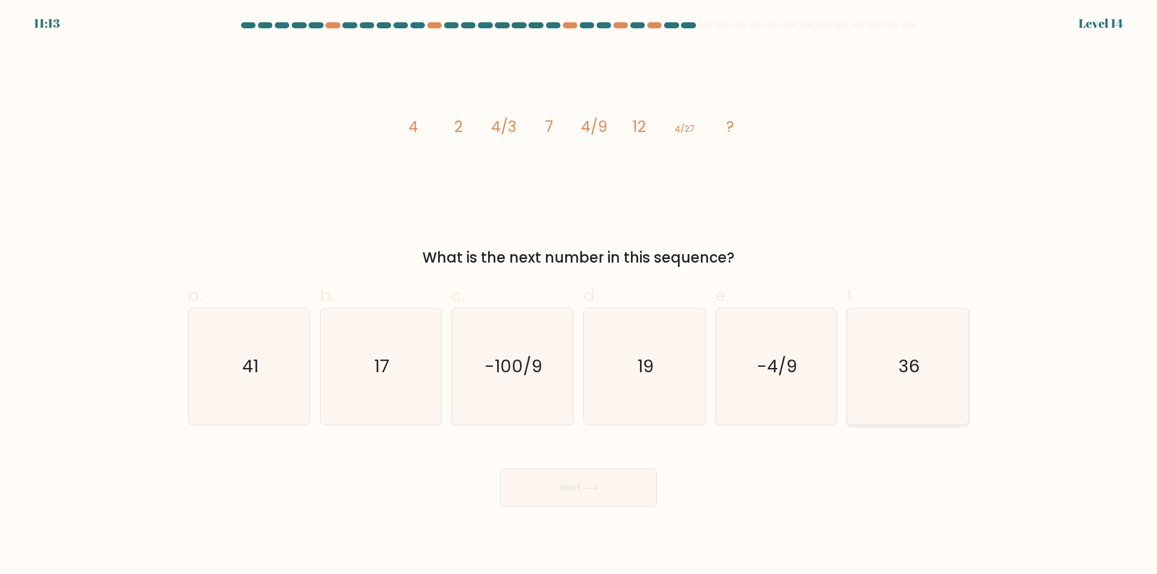
click at [932, 386] on icon "36" at bounding box center [908, 367] width 116 height 116
click at [579, 295] on input "f. 36" at bounding box center [579, 291] width 1 height 8
radio input "true"
click at [592, 495] on button "Next" at bounding box center [578, 488] width 157 height 39
